Goal: Download file/media

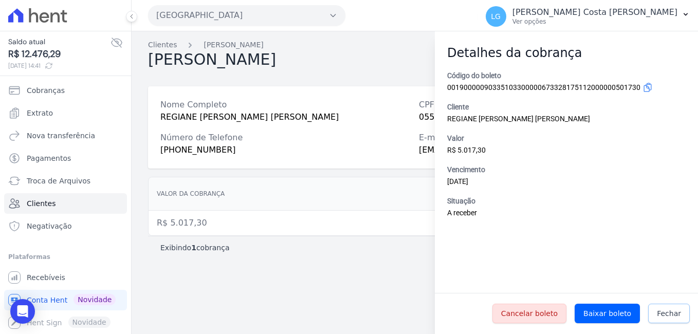
click at [687, 316] on link "Fechar" at bounding box center [669, 314] width 42 height 20
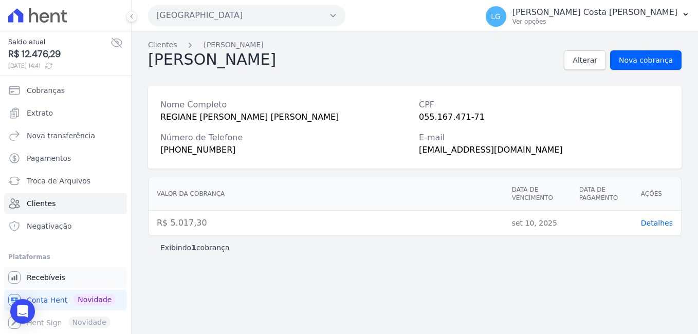
click at [44, 280] on span "Recebíveis" at bounding box center [46, 278] width 39 height 10
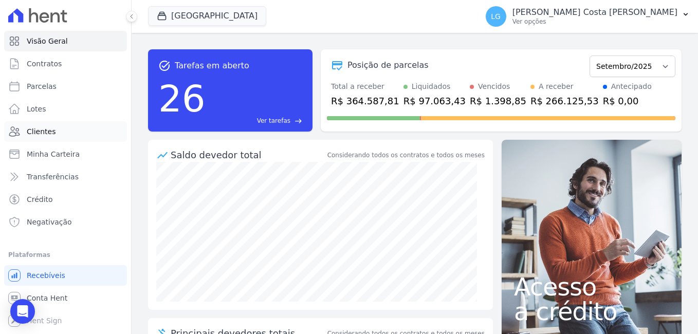
click at [48, 133] on span "Clientes" at bounding box center [41, 131] width 29 height 10
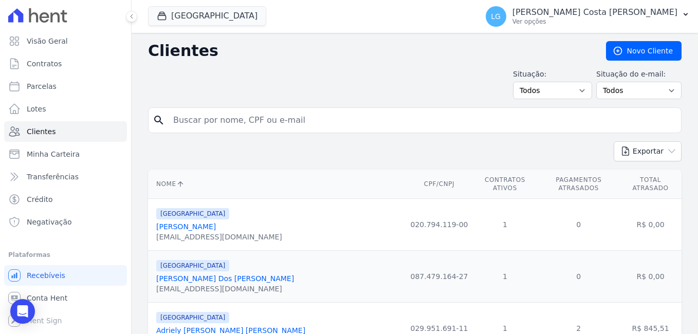
click at [279, 128] on input "search" at bounding box center [422, 120] width 510 height 21
type input "[PERSON_NAME]"
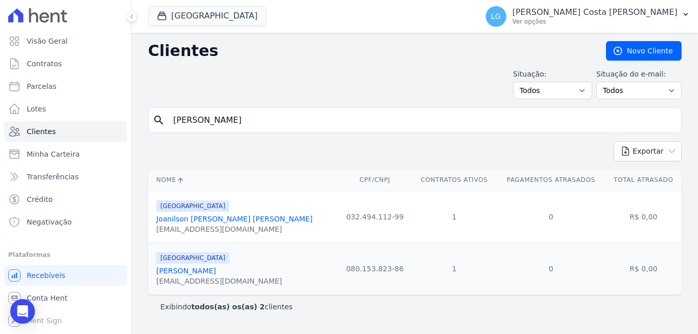
click at [216, 275] on link "[PERSON_NAME]" at bounding box center [186, 271] width 60 height 8
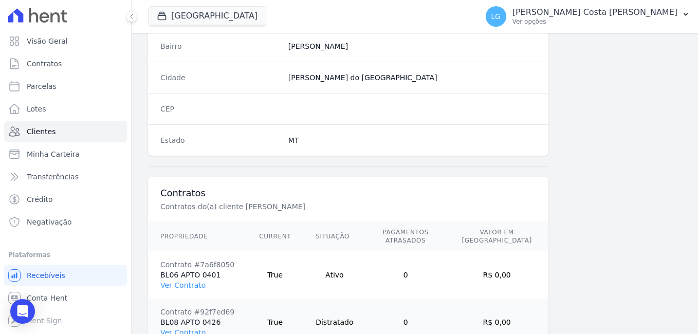
scroll to position [675, 0]
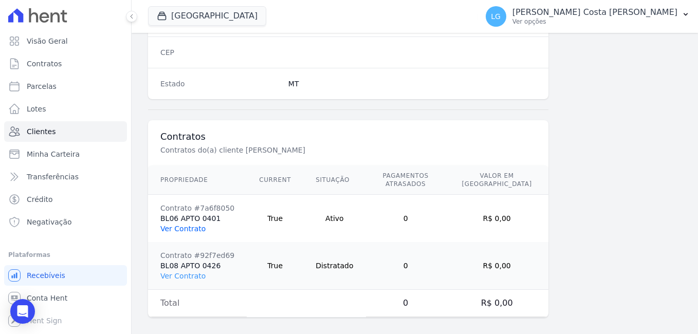
click at [190, 225] on link "Ver Contrato" at bounding box center [182, 229] width 45 height 8
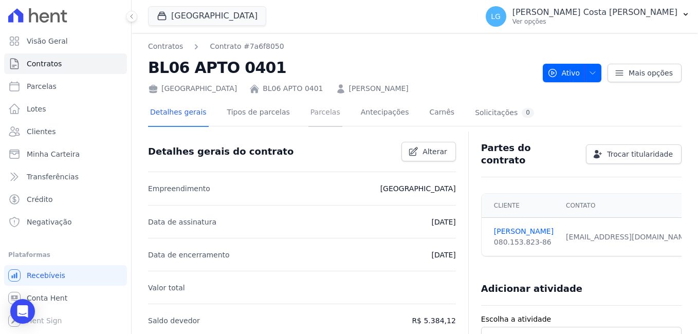
click at [309, 114] on link "Parcelas" at bounding box center [326, 113] width 34 height 27
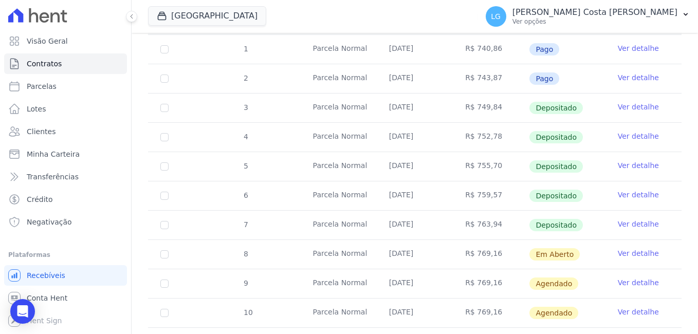
scroll to position [206, 0]
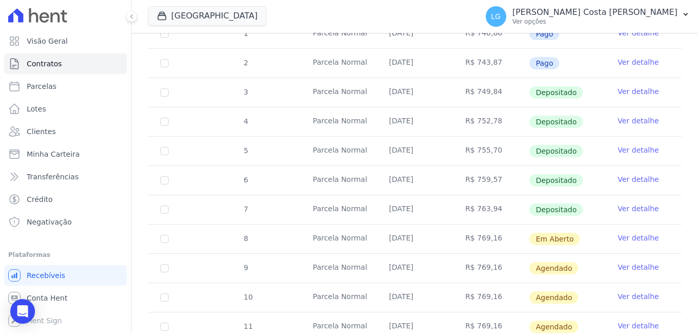
click at [627, 204] on link "Ver detalhe" at bounding box center [638, 209] width 41 height 10
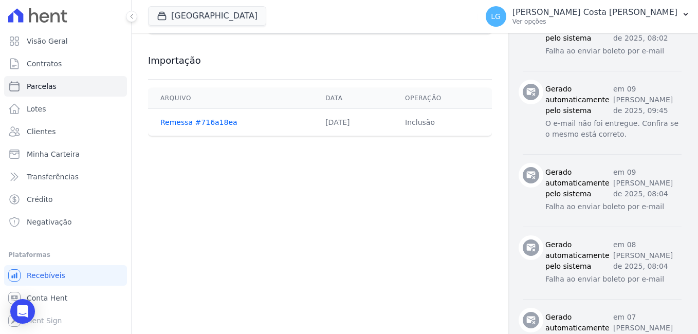
scroll to position [566, 0]
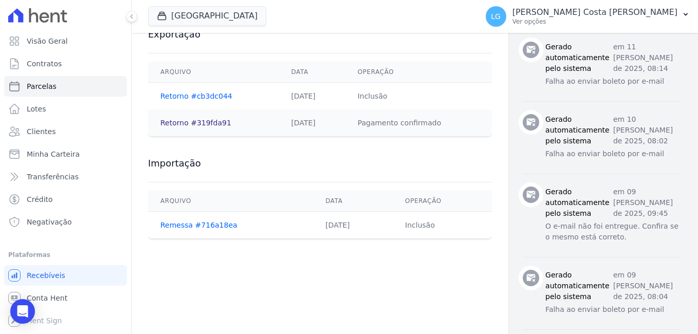
click at [196, 123] on link "Retorno #319fda91" at bounding box center [195, 123] width 71 height 8
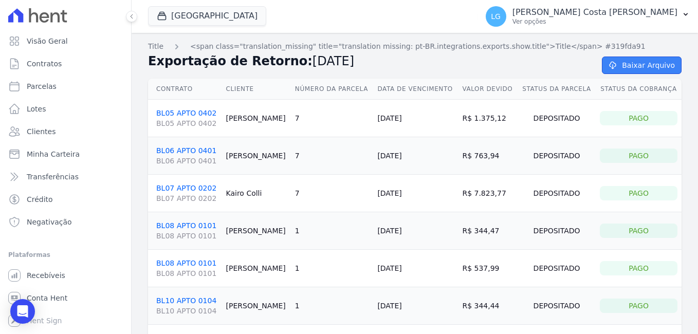
click at [631, 65] on link "Baixar Arquivo" at bounding box center [642, 65] width 80 height 17
drag, startPoint x: 283, startPoint y: 158, endPoint x: 216, endPoint y: 159, distance: 66.3
click at [216, 159] on tr "BL06 APTO 0401 BL06 APTO 0401 [PERSON_NAME] 7 [DATE] R$ 763,94 Depositado Pago" at bounding box center [415, 156] width 534 height 38
copy tr "[PERSON_NAME]"
click at [312, 158] on td "7" at bounding box center [332, 156] width 83 height 38
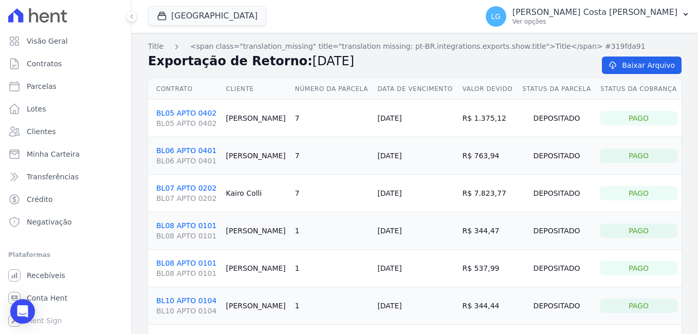
click at [626, 155] on div "Pago" at bounding box center [639, 156] width 78 height 14
